Goal: Task Accomplishment & Management: Manage account settings

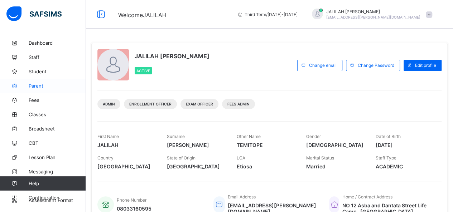
click at [33, 88] on span "Parent" at bounding box center [57, 86] width 57 height 6
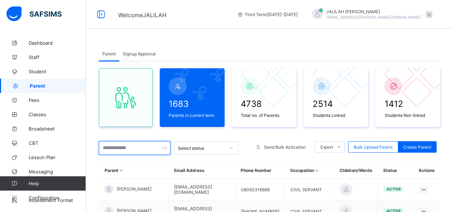
click at [119, 148] on input "text" at bounding box center [135, 148] width 72 height 14
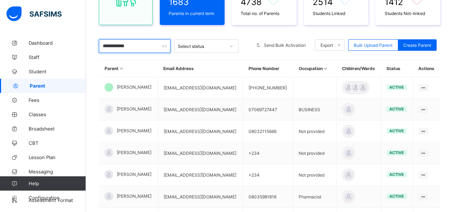
scroll to position [110, 0]
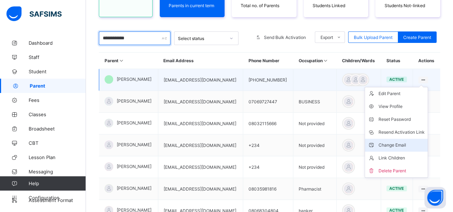
type input "**********"
click at [403, 143] on div "Change Email" at bounding box center [402, 145] width 46 height 7
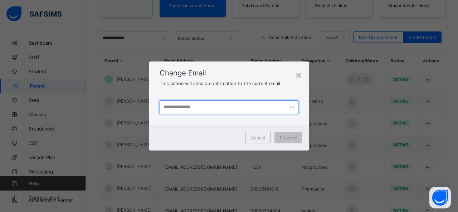
click at [259, 106] on input "text" at bounding box center [229, 108] width 139 height 14
drag, startPoint x: 207, startPoint y: 109, endPoint x: 160, endPoint y: 100, distance: 47.7
click at [160, 100] on div "**********" at bounding box center [229, 107] width 160 height 35
click at [220, 108] on input "**********" at bounding box center [229, 108] width 139 height 14
type input "**********"
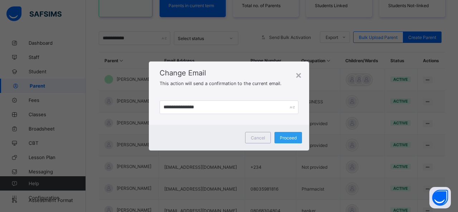
click at [292, 138] on span "Proceed" at bounding box center [288, 137] width 17 height 5
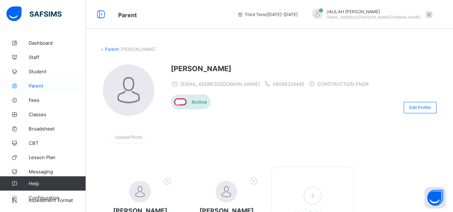
click at [37, 85] on span "Parent" at bounding box center [57, 86] width 57 height 6
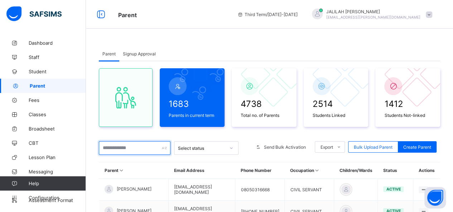
click at [114, 149] on input "text" at bounding box center [135, 148] width 72 height 14
paste input "**********"
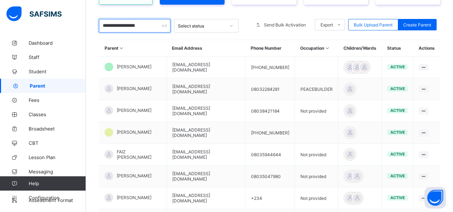
scroll to position [125, 0]
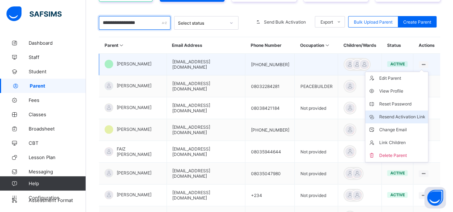
type input "**********"
click at [404, 116] on div "Resend Activation Link" at bounding box center [402, 117] width 46 height 7
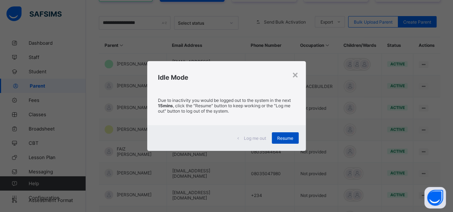
click at [287, 136] on span "Resume" at bounding box center [285, 138] width 16 height 5
click at [295, 139] on div "Resume" at bounding box center [285, 138] width 27 height 11
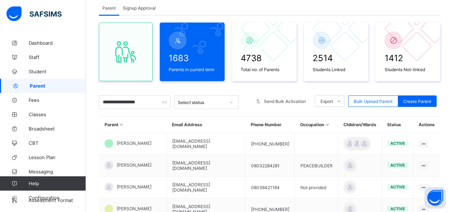
scroll to position [42, 0]
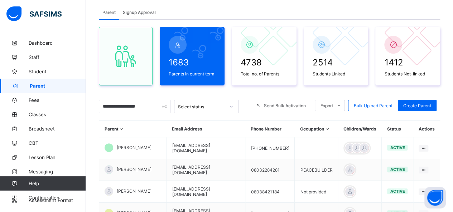
click at [130, 11] on span "Signup Approval" at bounding box center [139, 12] width 33 height 5
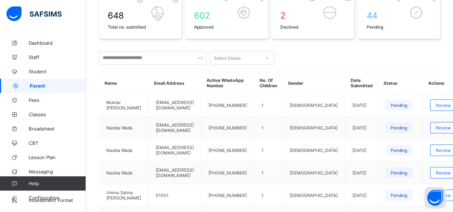
scroll to position [125, 0]
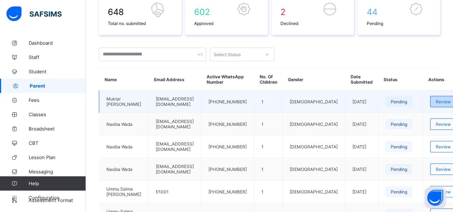
click at [436, 102] on span "Review" at bounding box center [443, 101] width 15 height 5
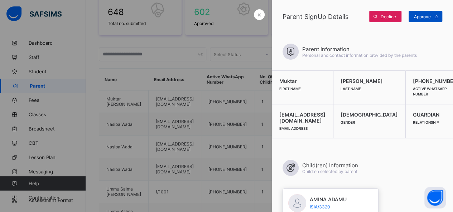
click at [419, 17] on span "Approve" at bounding box center [422, 16] width 17 height 5
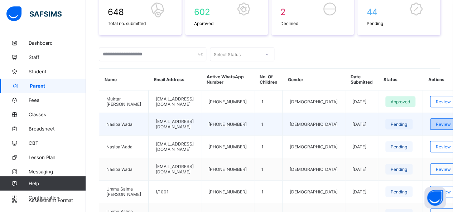
click at [430, 129] on div "Review" at bounding box center [443, 124] width 27 height 11
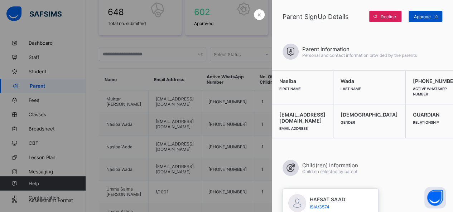
click at [425, 16] on span "Approve" at bounding box center [422, 16] width 17 height 5
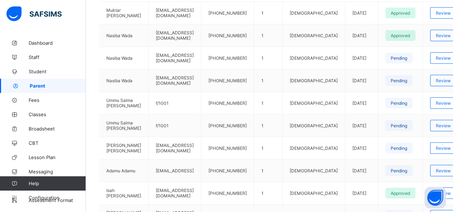
scroll to position [215, 0]
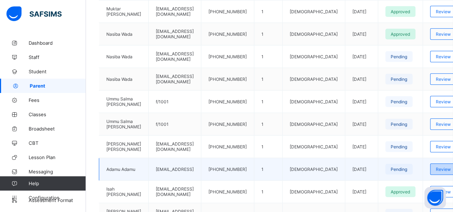
click at [436, 172] on span "Review" at bounding box center [443, 169] width 15 height 5
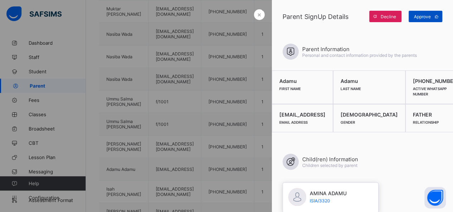
click at [427, 15] on span "Approve" at bounding box center [422, 16] width 17 height 5
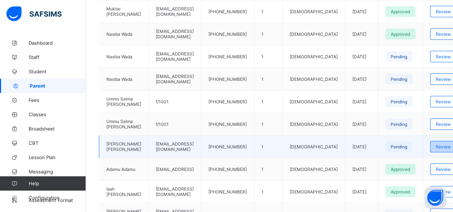
click at [436, 150] on span "Review" at bounding box center [443, 146] width 15 height 5
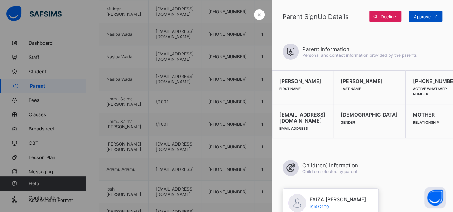
click at [418, 18] on span "Approve" at bounding box center [422, 16] width 17 height 5
